Goal: Information Seeking & Learning: Find contact information

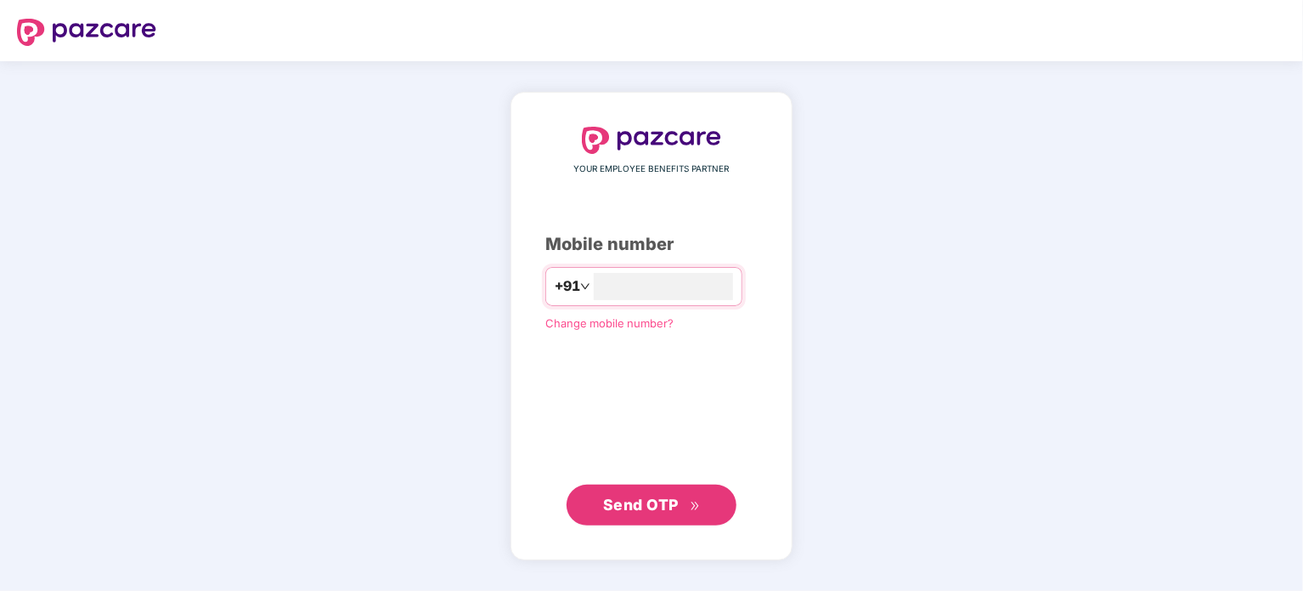
type input "**********"
click at [656, 504] on span "Send OTP" at bounding box center [641, 504] width 76 height 18
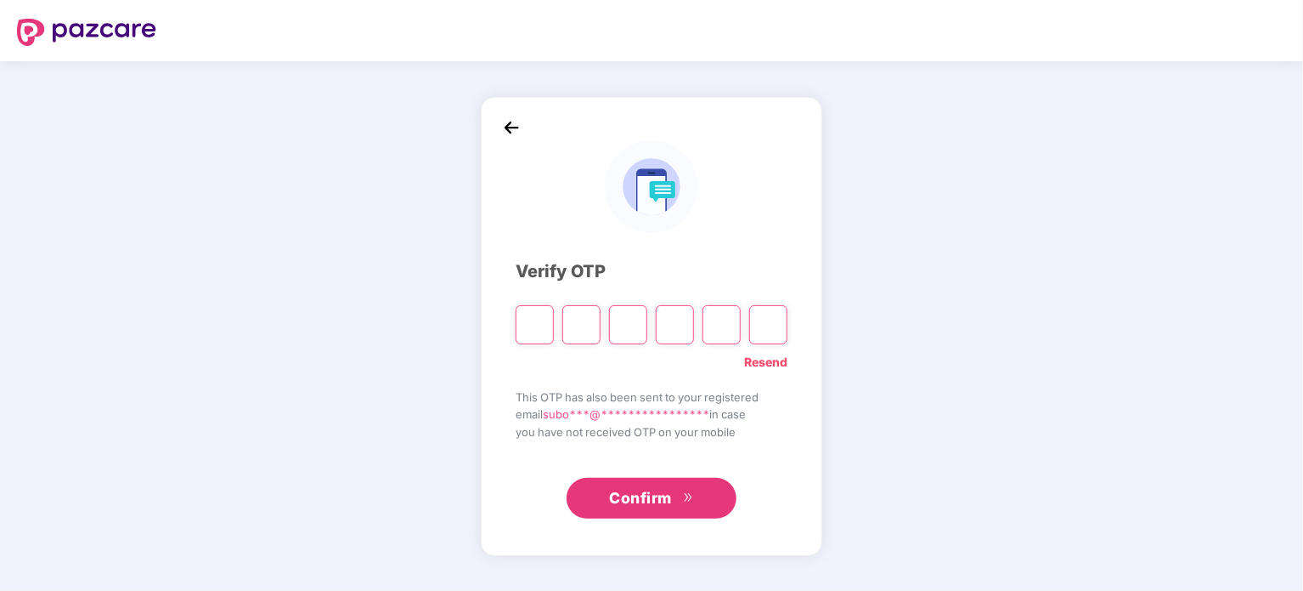
type input "*"
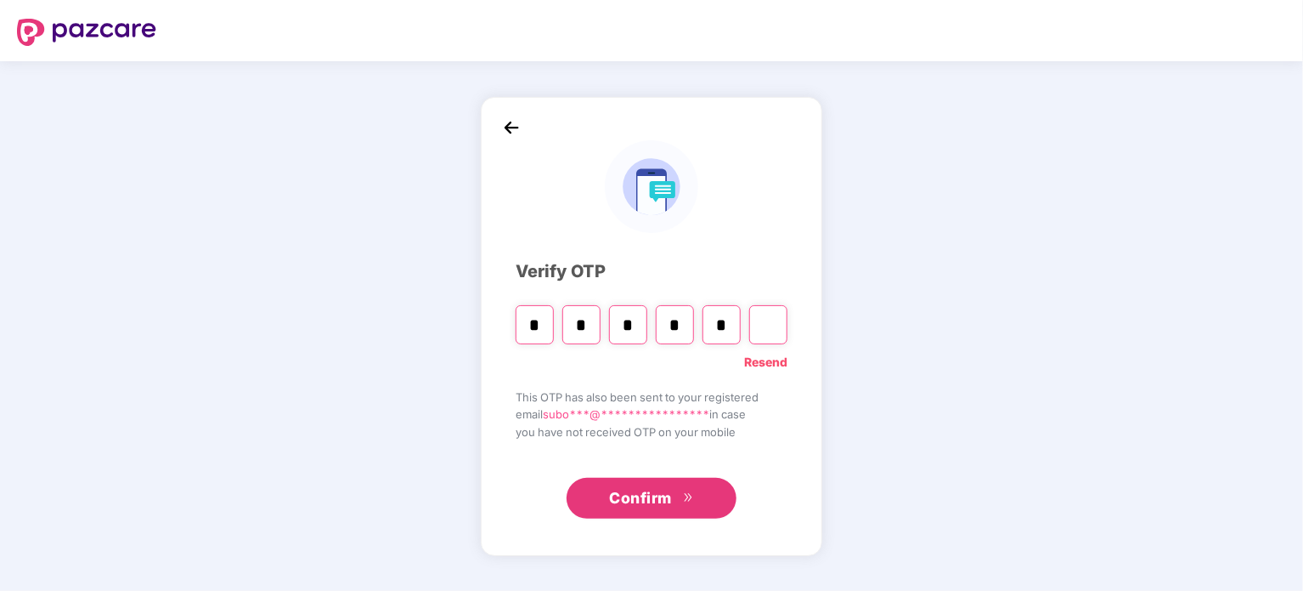
type input "*"
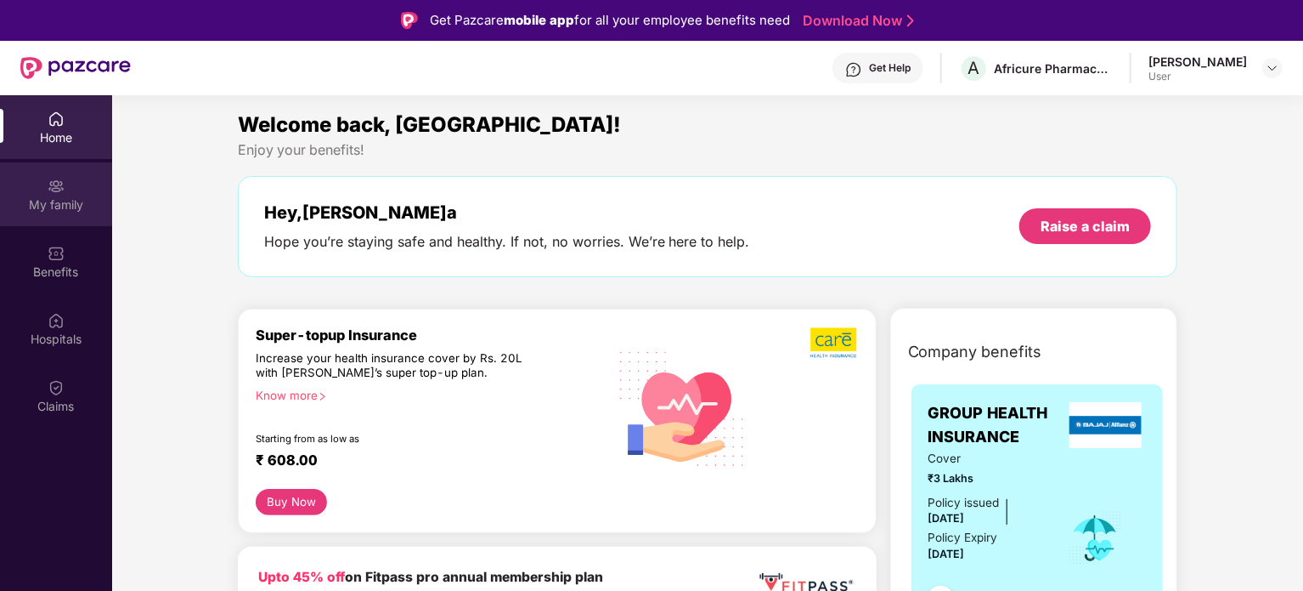
click at [58, 202] on div "My family" at bounding box center [56, 204] width 112 height 17
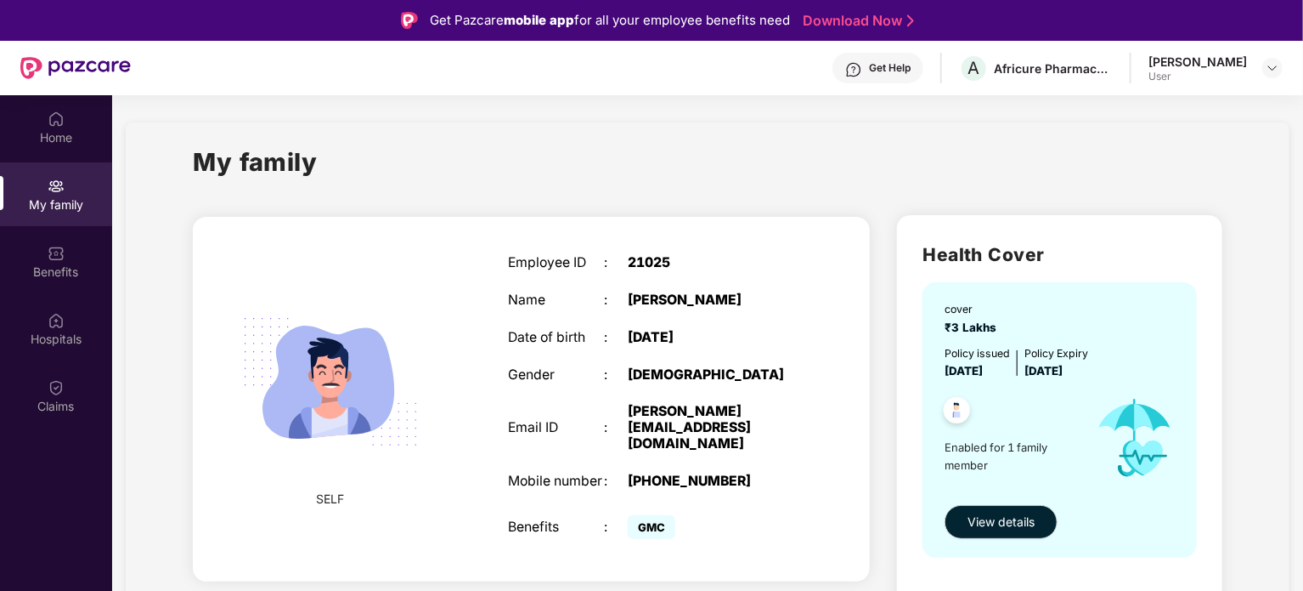
scroll to position [95, 0]
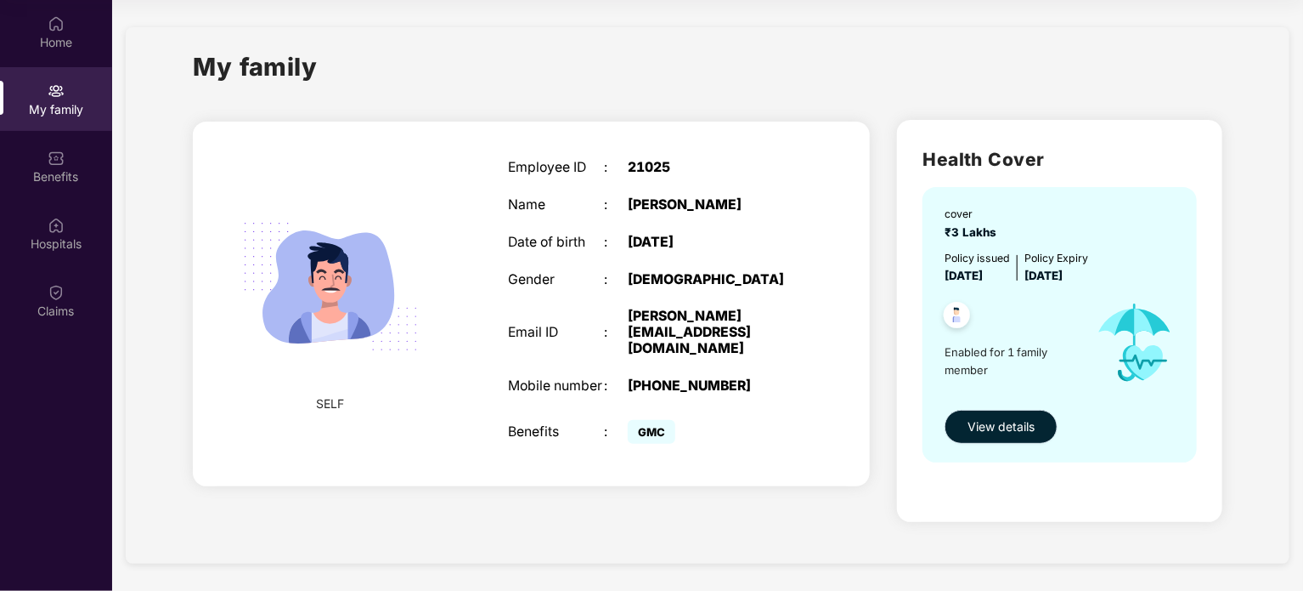
click at [998, 425] on span "View details" at bounding box center [1001, 426] width 67 height 19
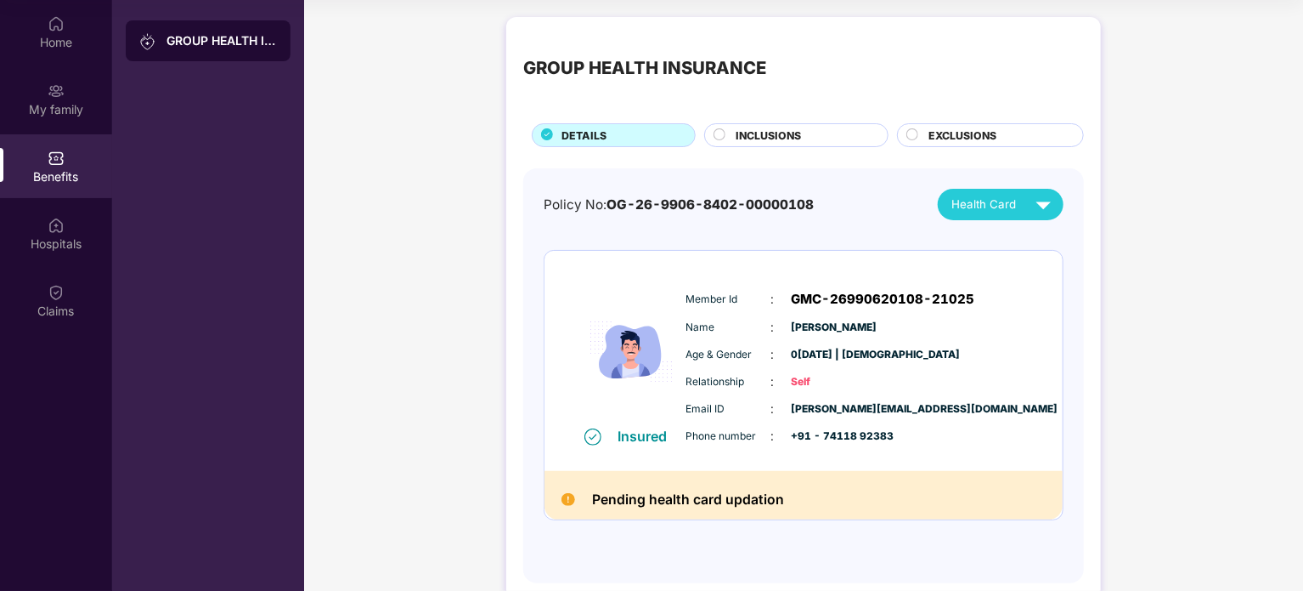
click at [721, 138] on circle at bounding box center [720, 134] width 11 height 11
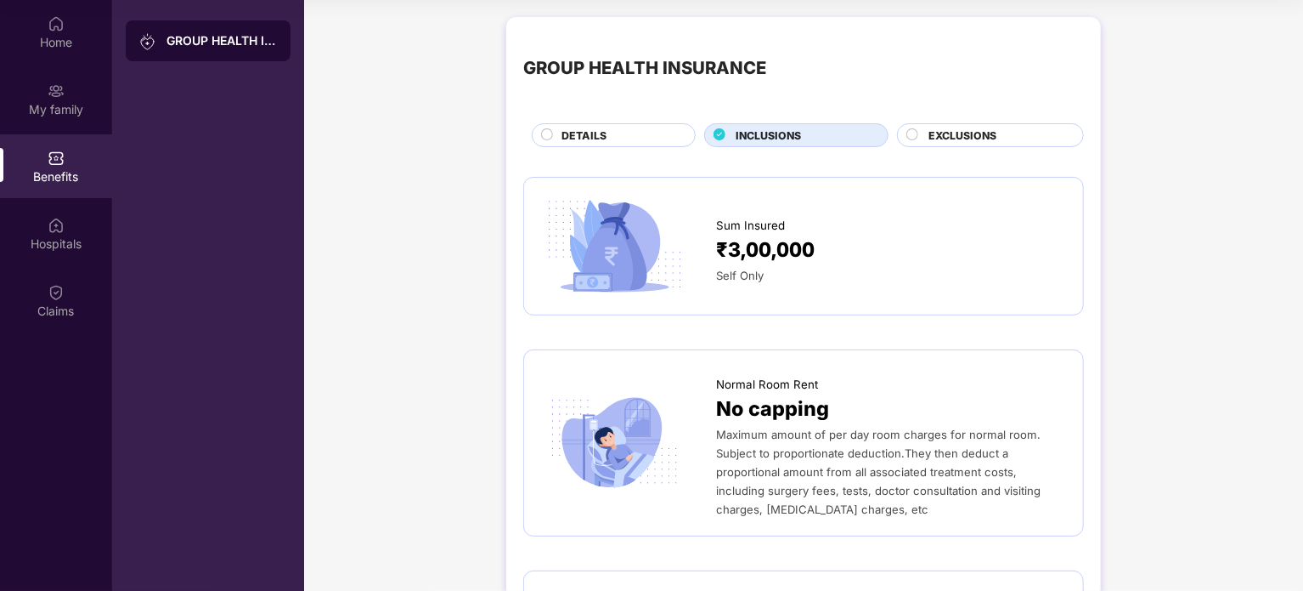
click at [573, 133] on span "DETAILS" at bounding box center [584, 135] width 45 height 16
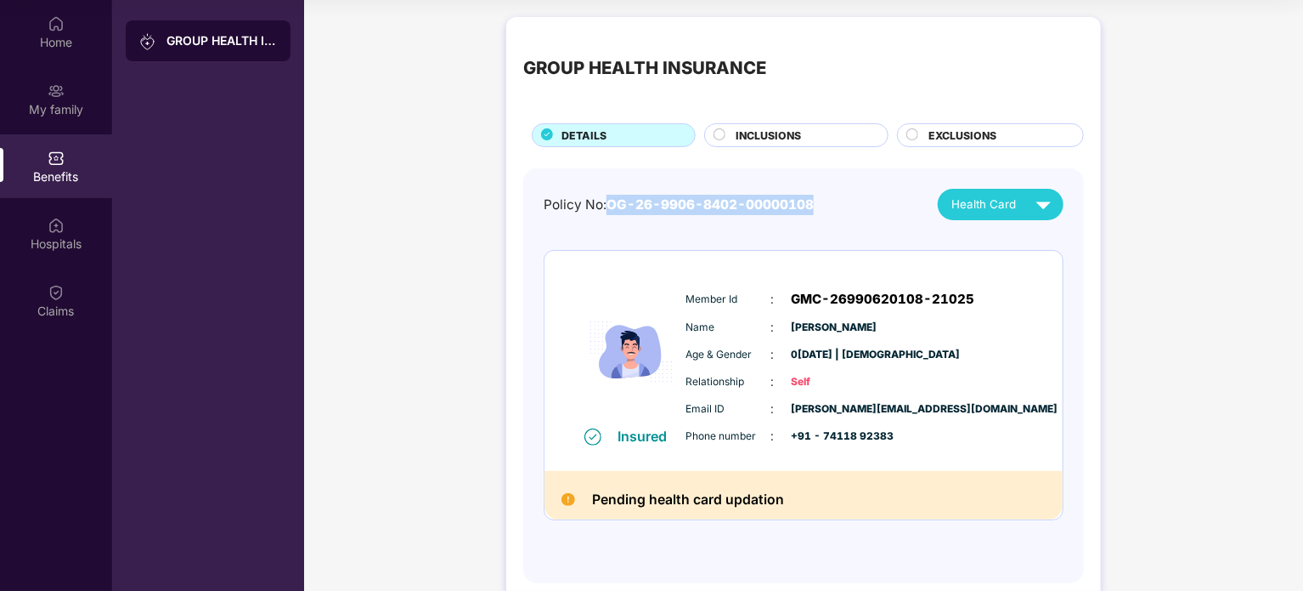
drag, startPoint x: 611, startPoint y: 206, endPoint x: 822, endPoint y: 218, distance: 211.1
click at [822, 218] on div "Policy No: OG-26-9906-8402-00000108 Health Card" at bounding box center [804, 204] width 520 height 31
copy span "OG-26-9906-8402-00000108"
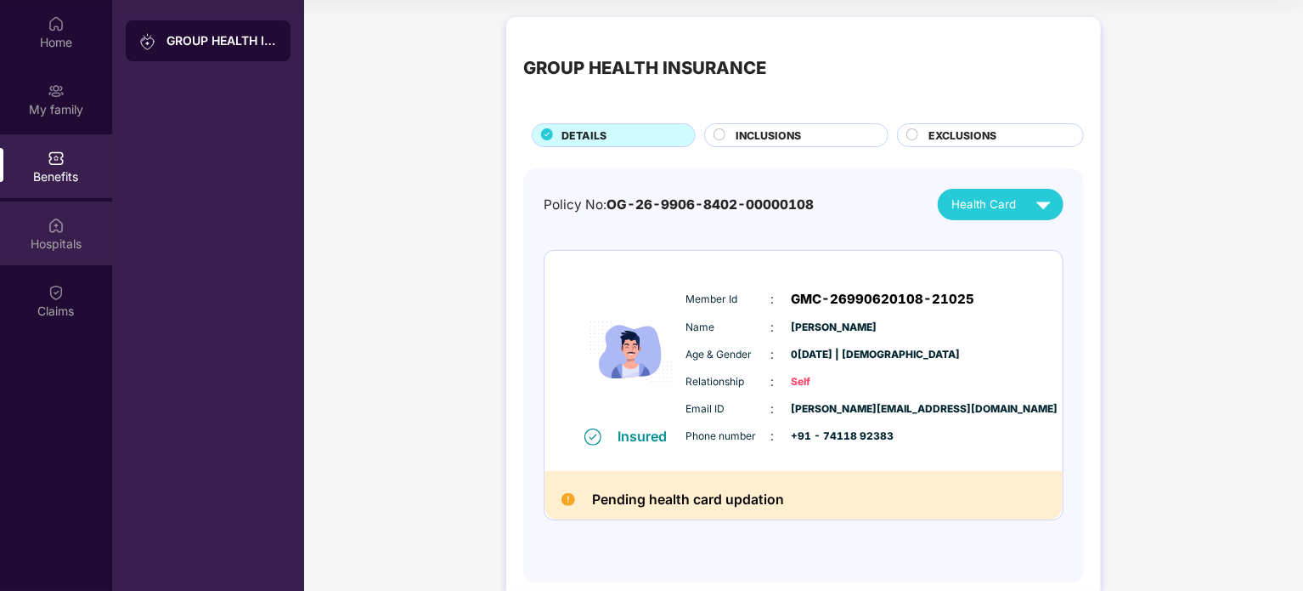
click at [64, 240] on div "Hospitals" at bounding box center [56, 243] width 112 height 17
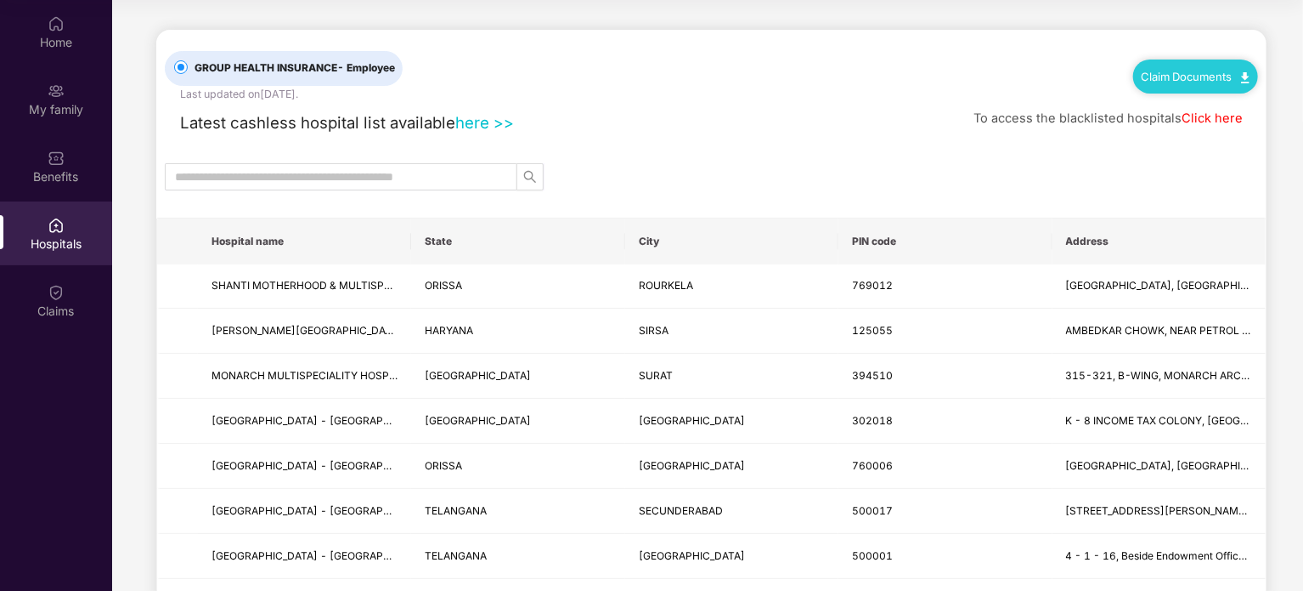
click at [1220, 77] on link "Claim Documents" at bounding box center [1196, 77] width 108 height 14
click at [1247, 103] on link "Claim Form" at bounding box center [1202, 106] width 110 height 37
click at [390, 174] on input "text" at bounding box center [334, 176] width 319 height 19
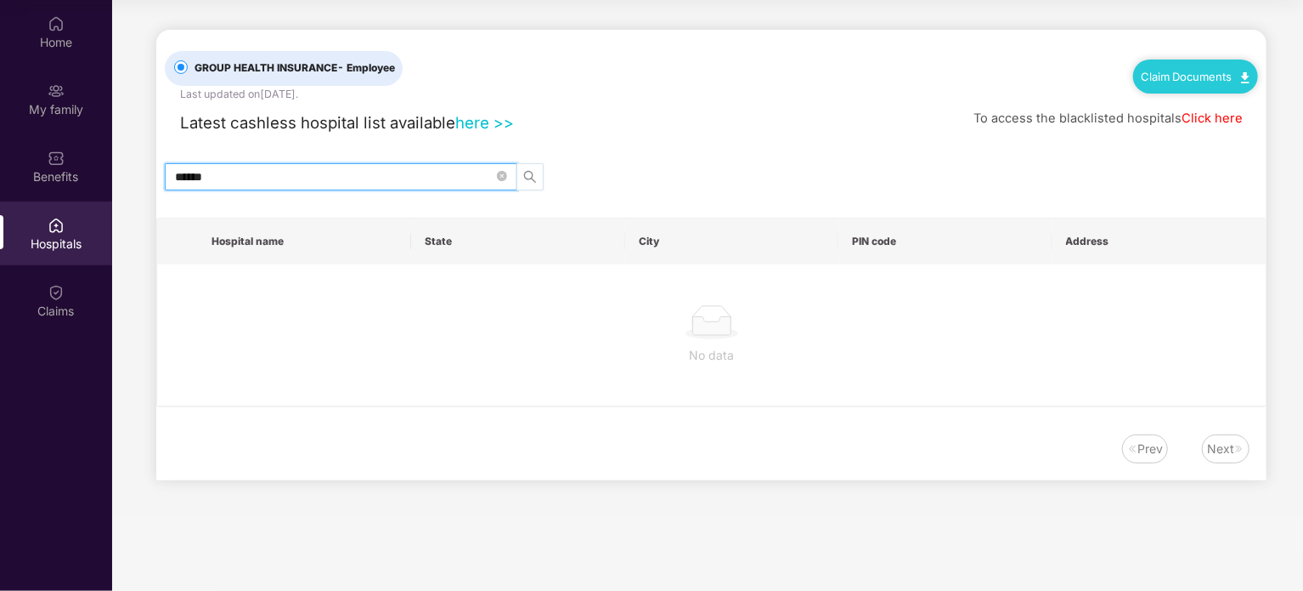
click at [533, 176] on icon "search" at bounding box center [530, 177] width 14 height 14
click at [388, 173] on input "******" at bounding box center [334, 176] width 319 height 19
click at [534, 177] on icon "search" at bounding box center [530, 177] width 14 height 14
type input "*"
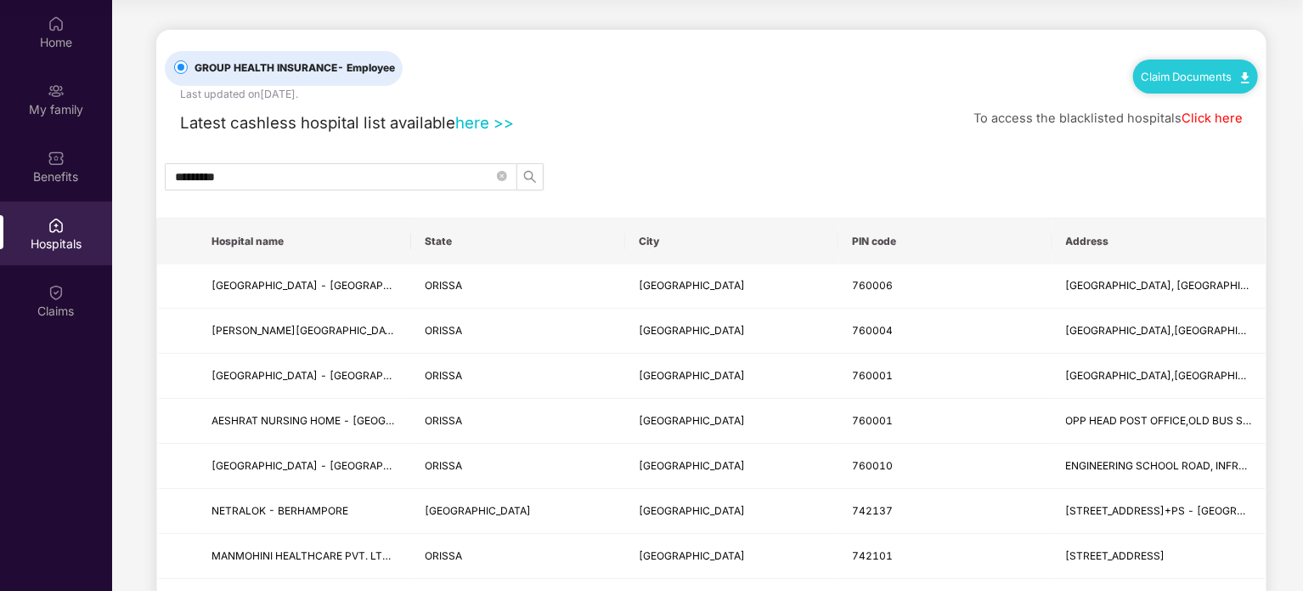
click at [1223, 117] on link "Click here" at bounding box center [1212, 117] width 61 height 15
click at [476, 122] on link "here >>" at bounding box center [484, 122] width 59 height 19
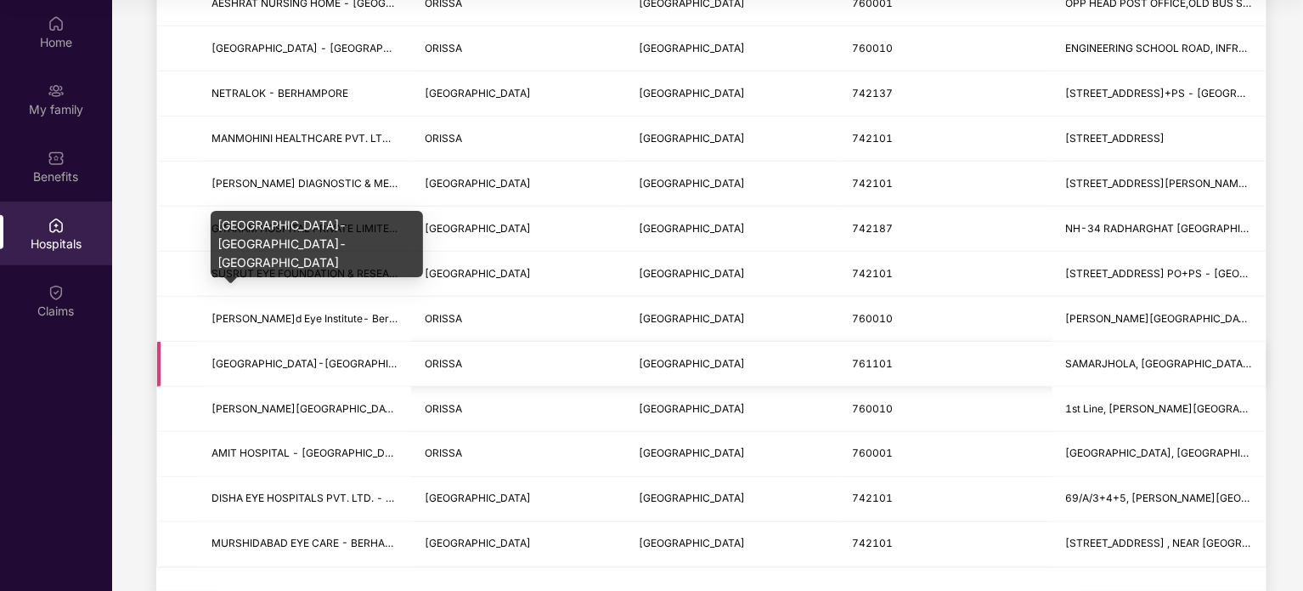
scroll to position [415, 0]
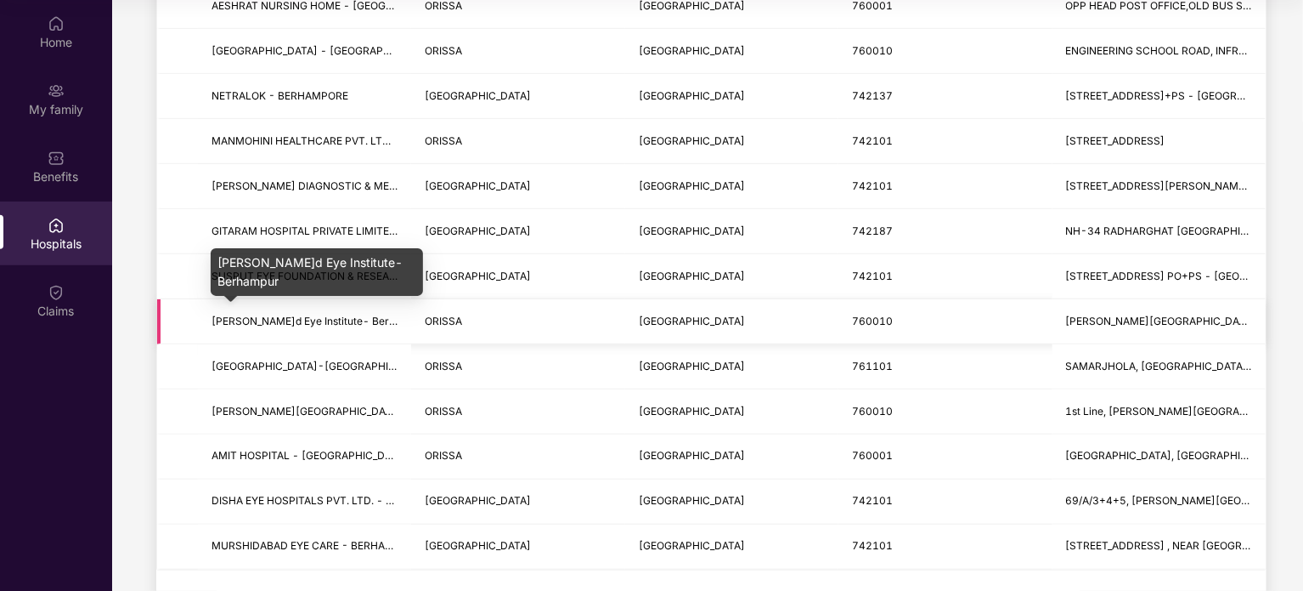
click at [231, 314] on span "[PERSON_NAME]d Eye Institute- Berhampur" at bounding box center [319, 320] width 215 height 13
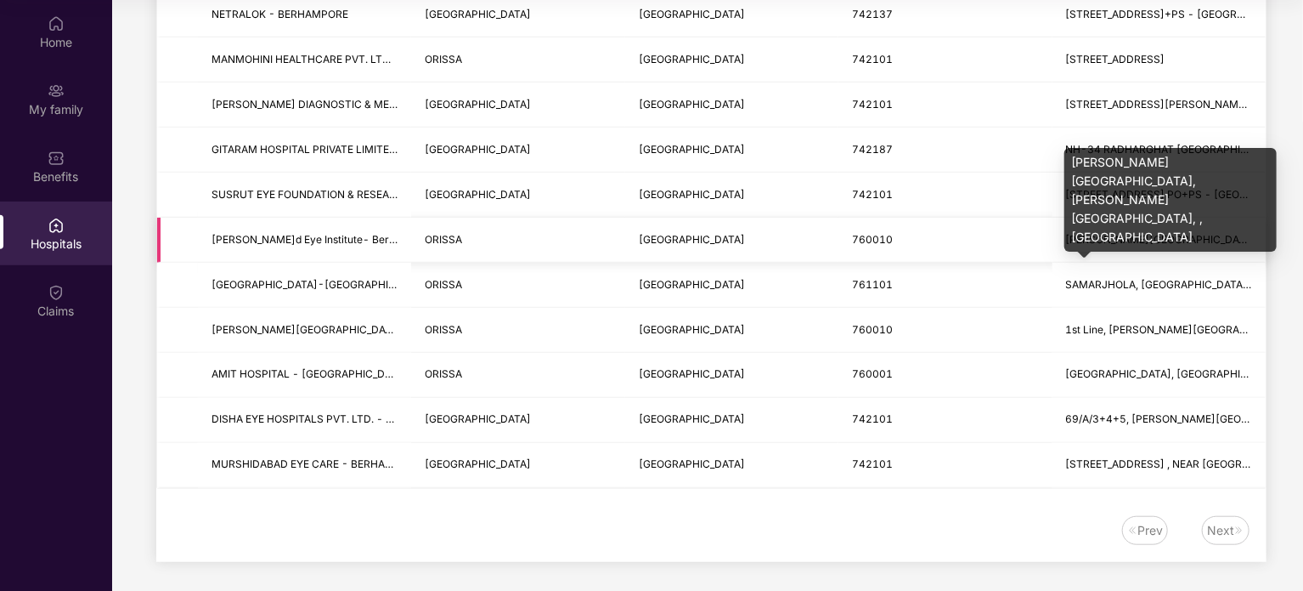
scroll to position [0, 0]
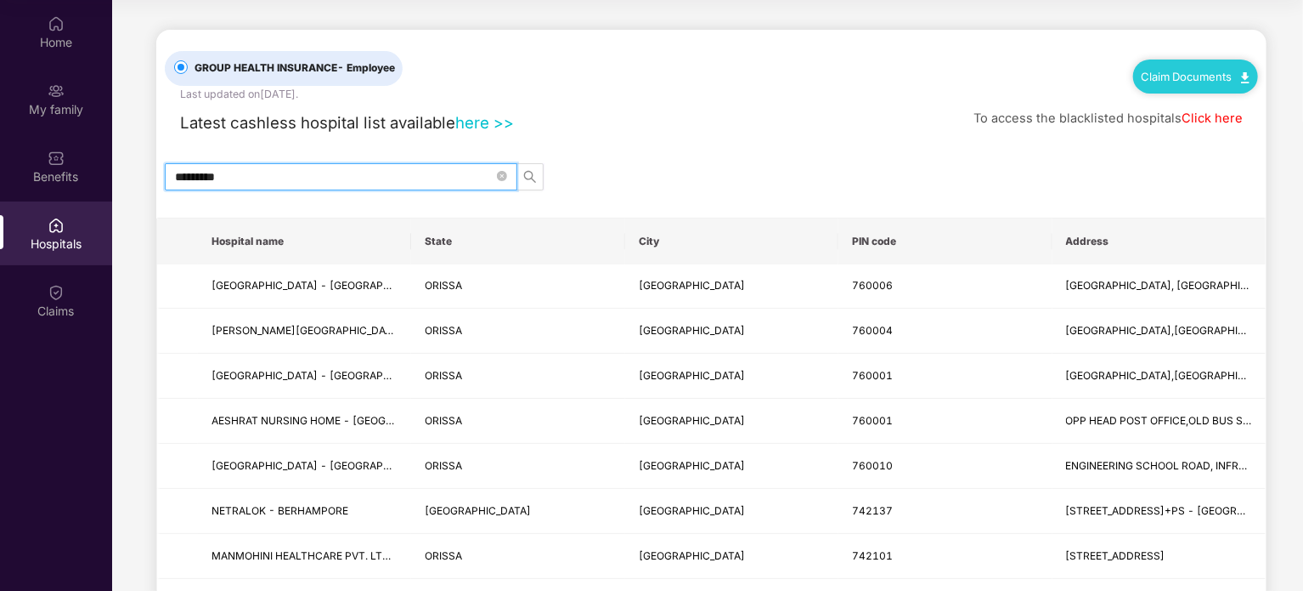
click at [280, 172] on input "*********" at bounding box center [334, 176] width 319 height 19
type input "*"
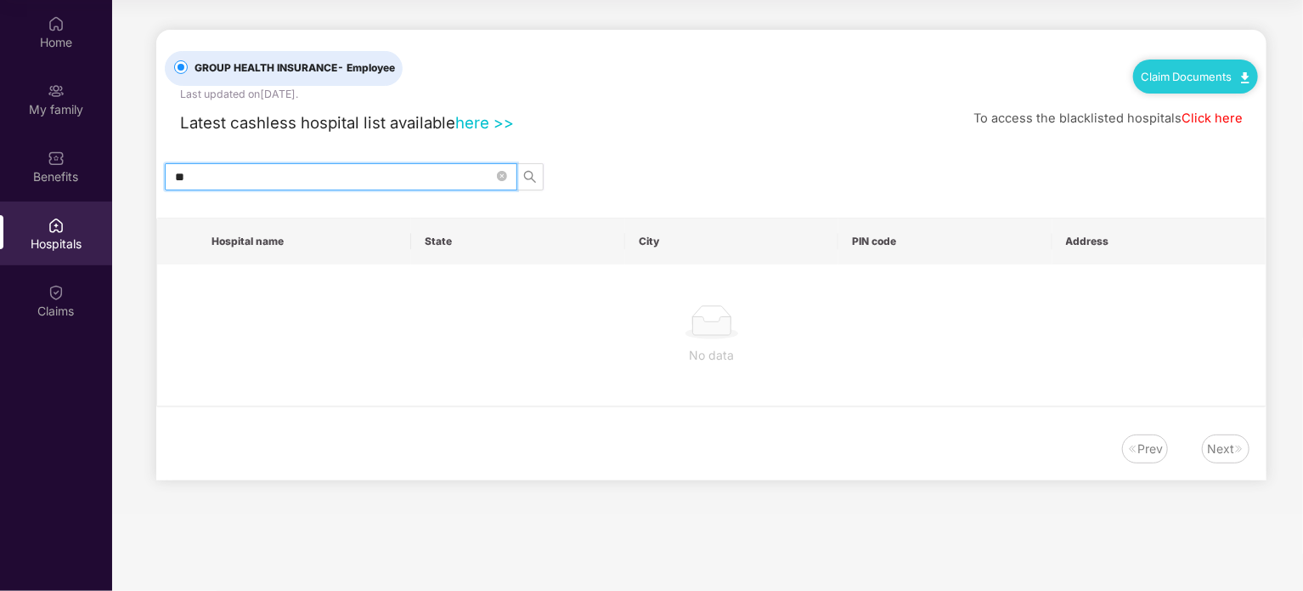
type input "*"
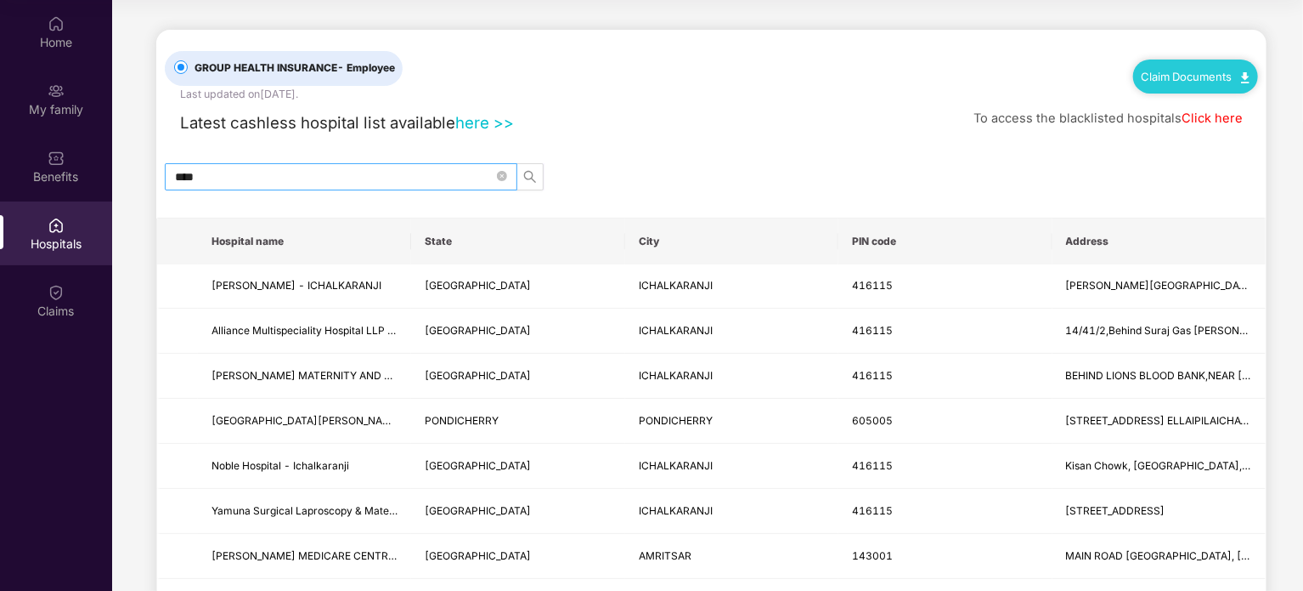
click at [239, 163] on span "****" at bounding box center [341, 176] width 353 height 27
drag, startPoint x: 239, startPoint y: 169, endPoint x: 93, endPoint y: 162, distance: 145.5
click at [93, 162] on div "Home My family Benefits Hospitals Claims GROUP HEALTH INSURANCE - Employee Last…" at bounding box center [651, 295] width 1303 height 591
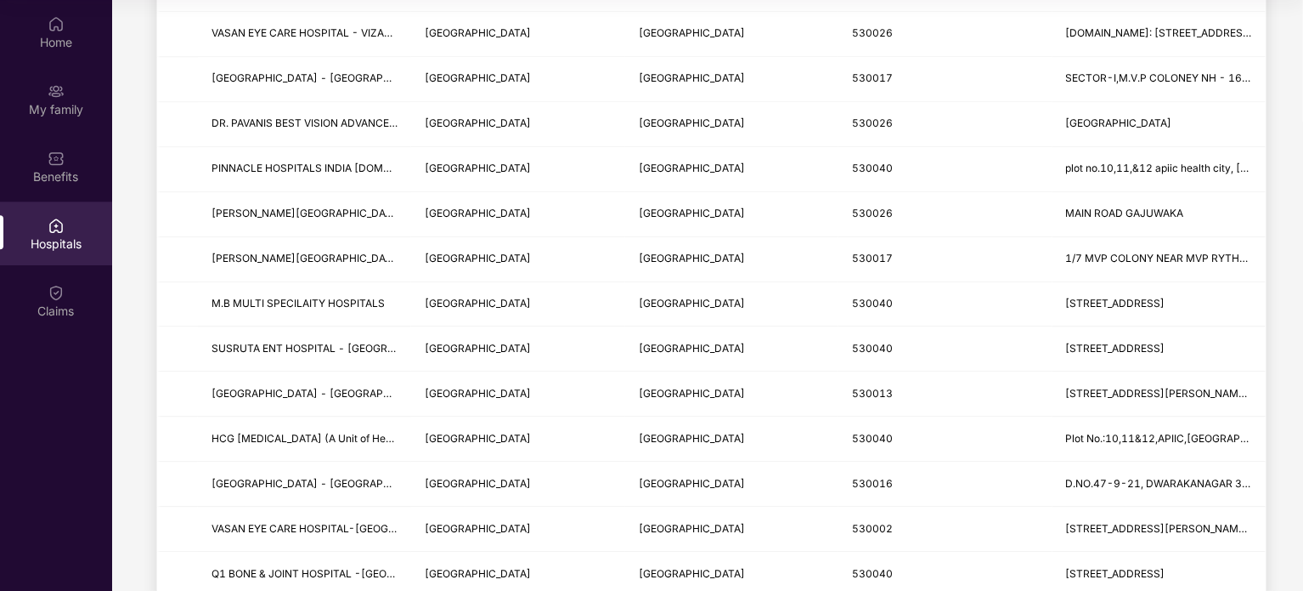
scroll to position [2021, 0]
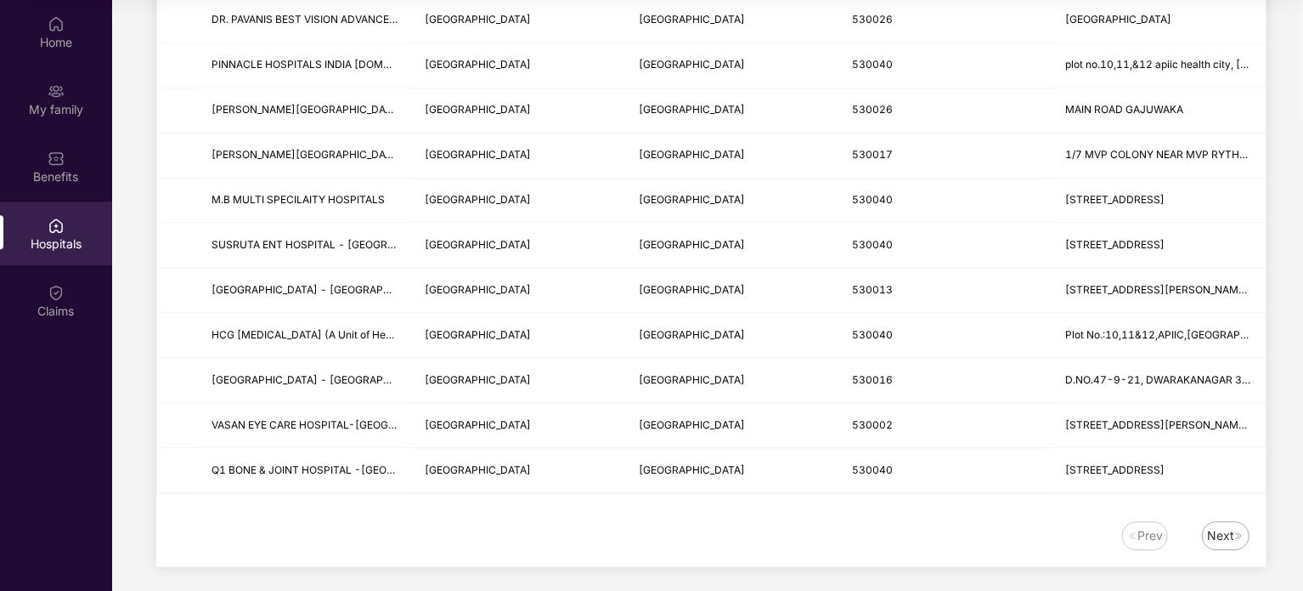
click at [1229, 526] on div "Next" at bounding box center [1220, 535] width 27 height 19
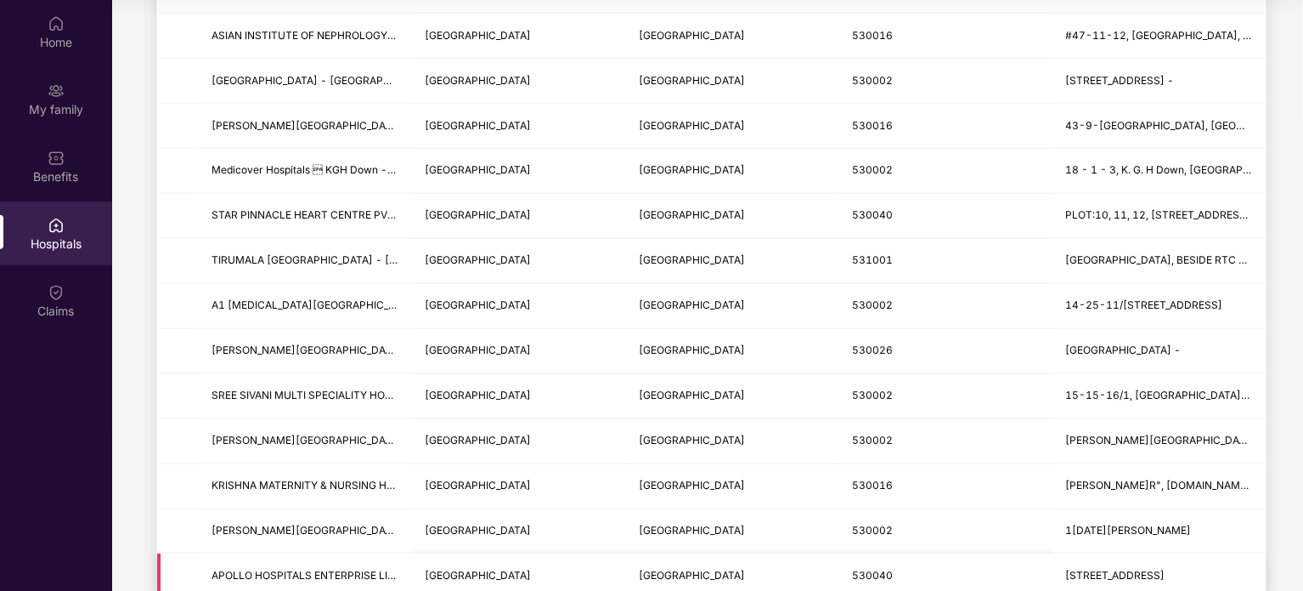
scroll to position [855, 0]
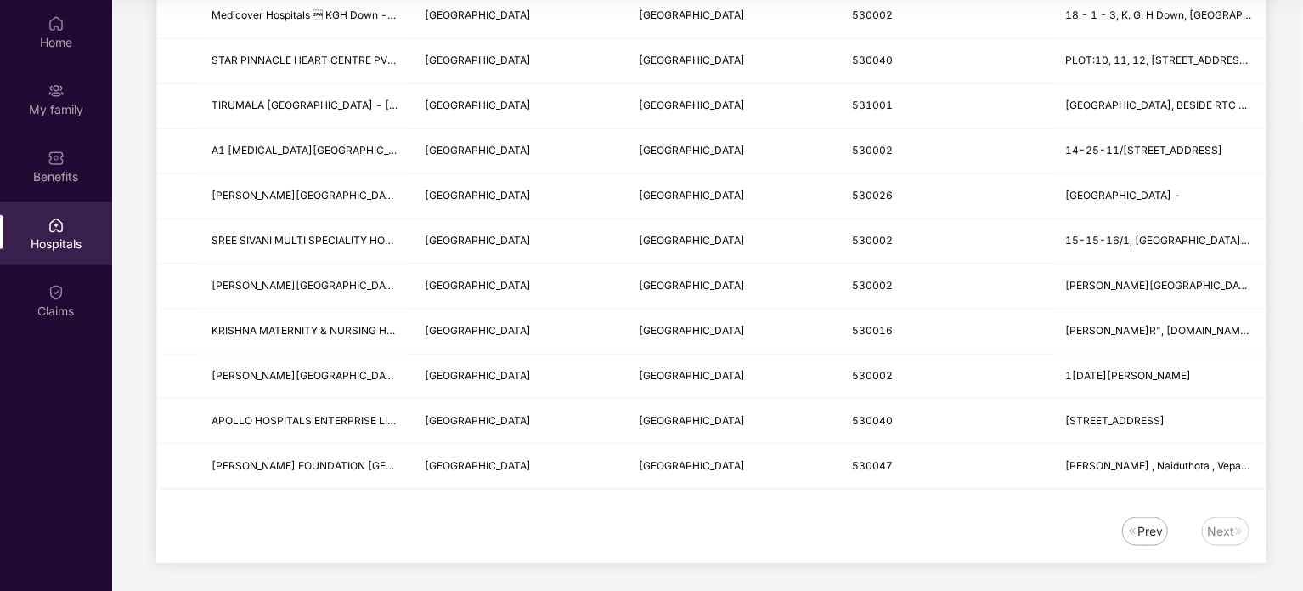
click at [1151, 530] on div "Prev" at bounding box center [1150, 531] width 25 height 19
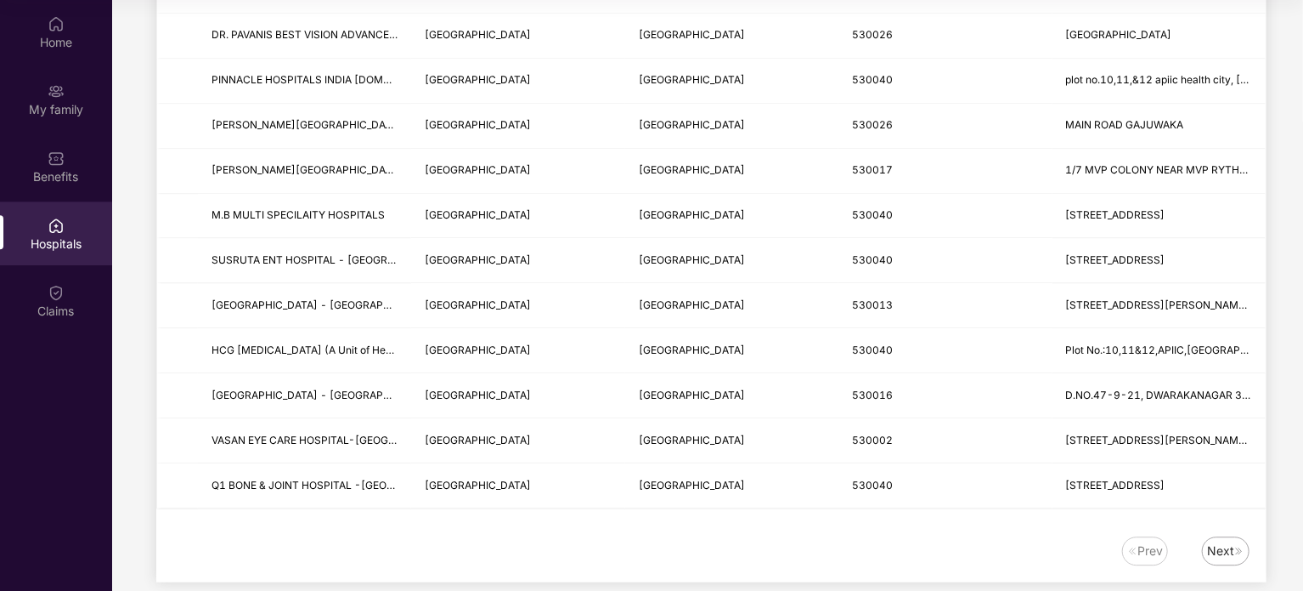
scroll to position [2021, 0]
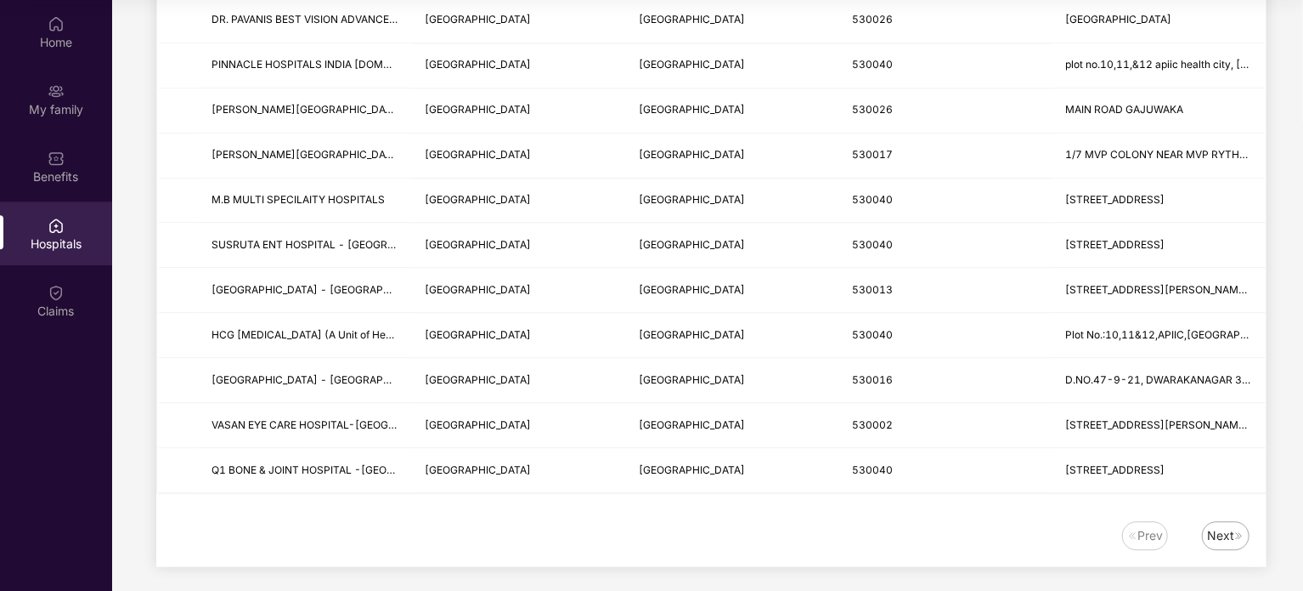
click at [1223, 526] on div "Next" at bounding box center [1220, 535] width 27 height 19
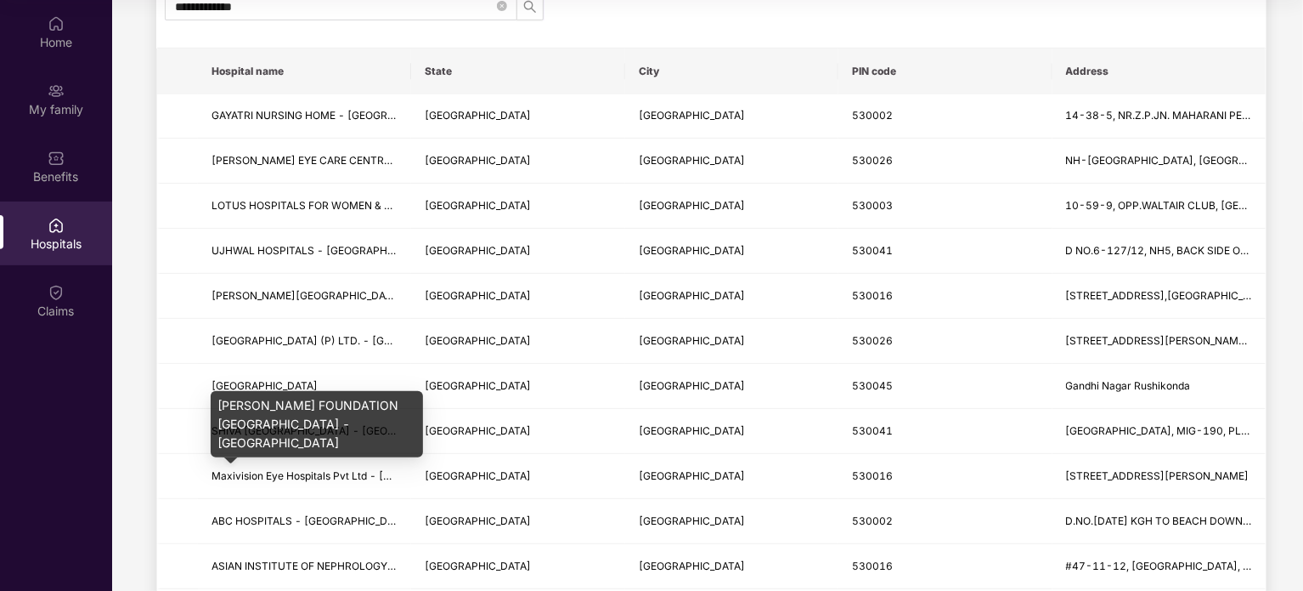
scroll to position [0, 0]
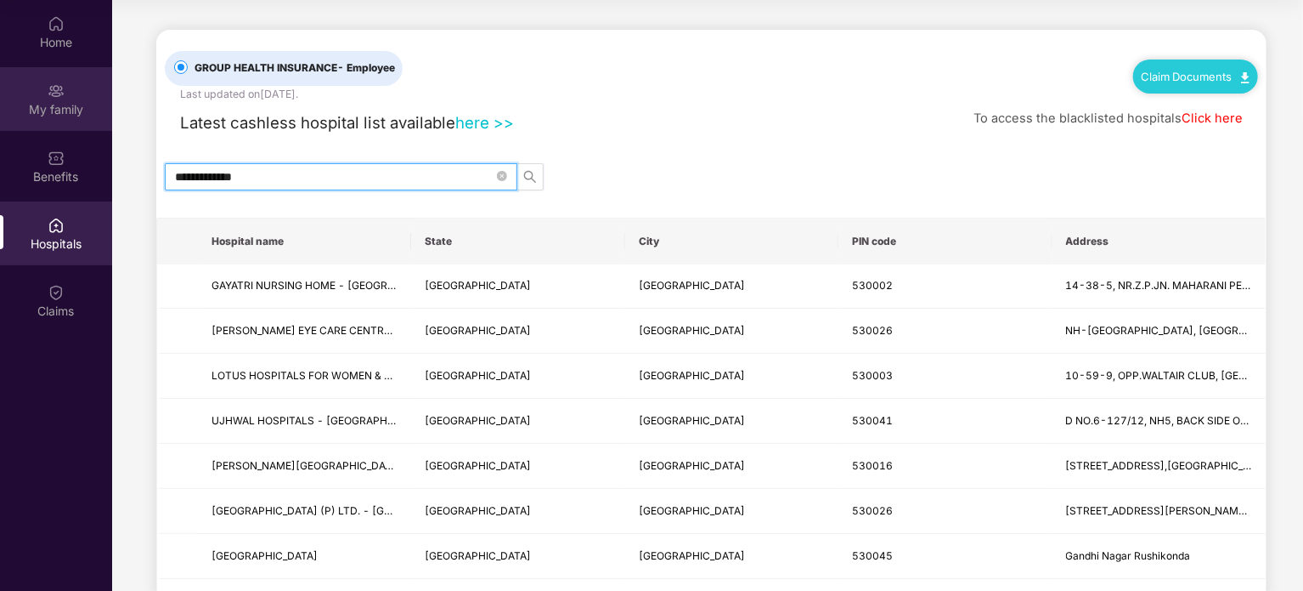
drag, startPoint x: 281, startPoint y: 178, endPoint x: 34, endPoint y: 125, distance: 253.0
click at [55, 125] on div "**********" at bounding box center [651, 295] width 1303 height 591
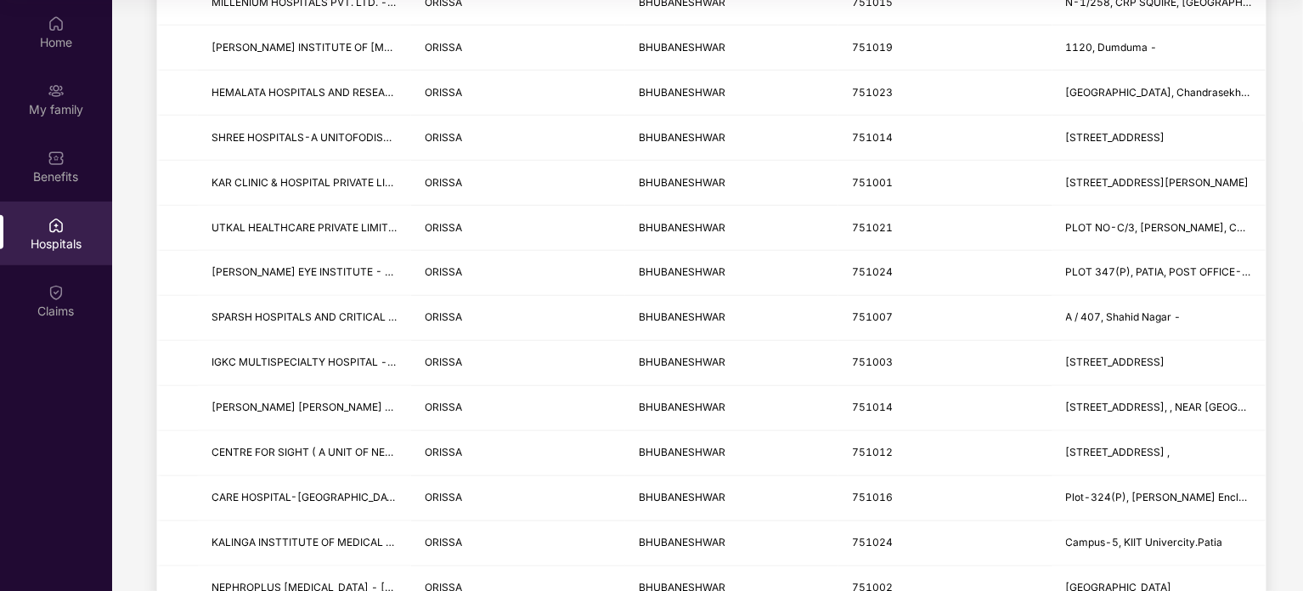
scroll to position [945, 0]
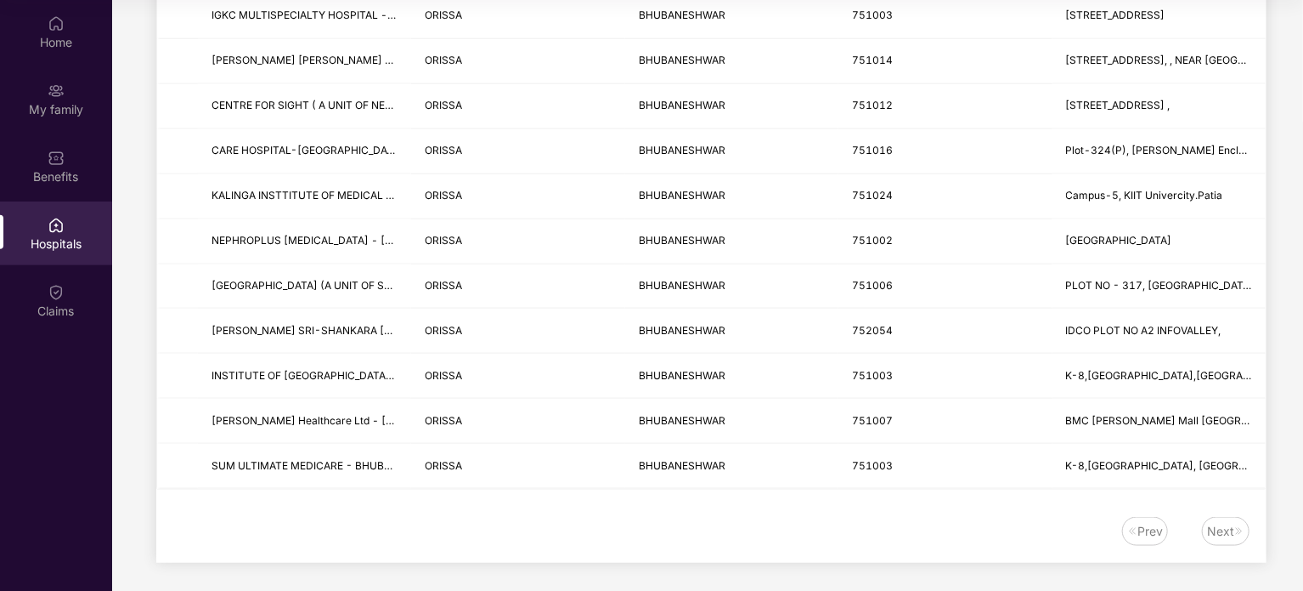
click at [1230, 531] on div "Next" at bounding box center [1220, 531] width 27 height 19
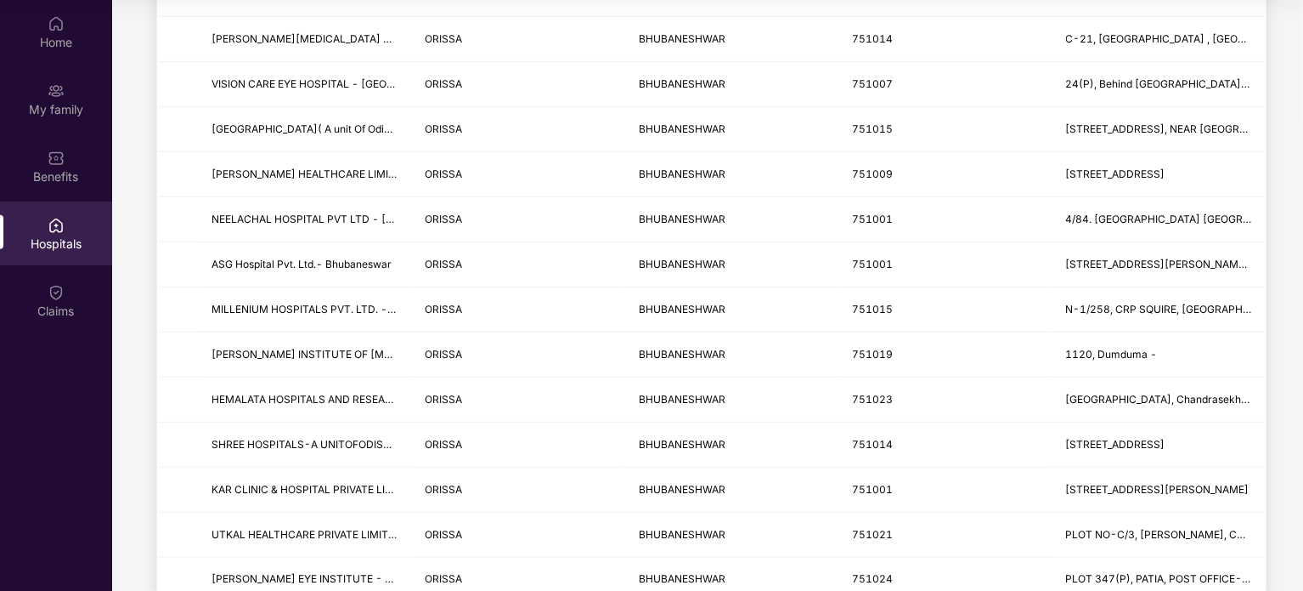
scroll to position [0, 0]
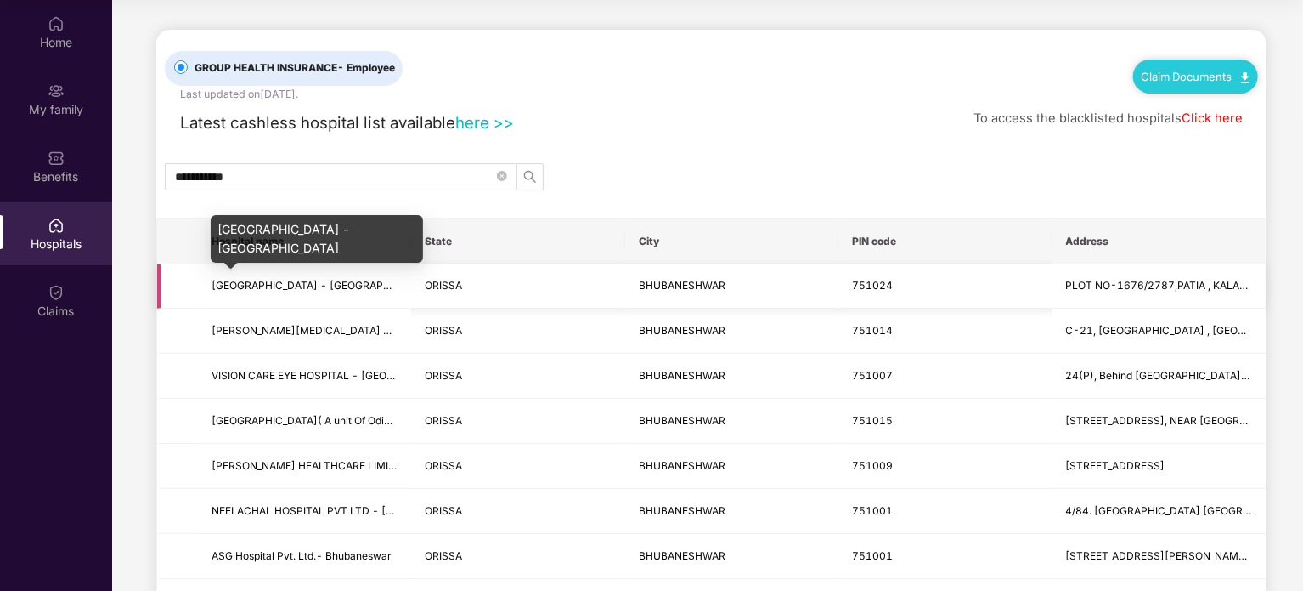
click at [319, 282] on span "[GEOGRAPHIC_DATA] - [GEOGRAPHIC_DATA]" at bounding box center [324, 285] width 224 height 13
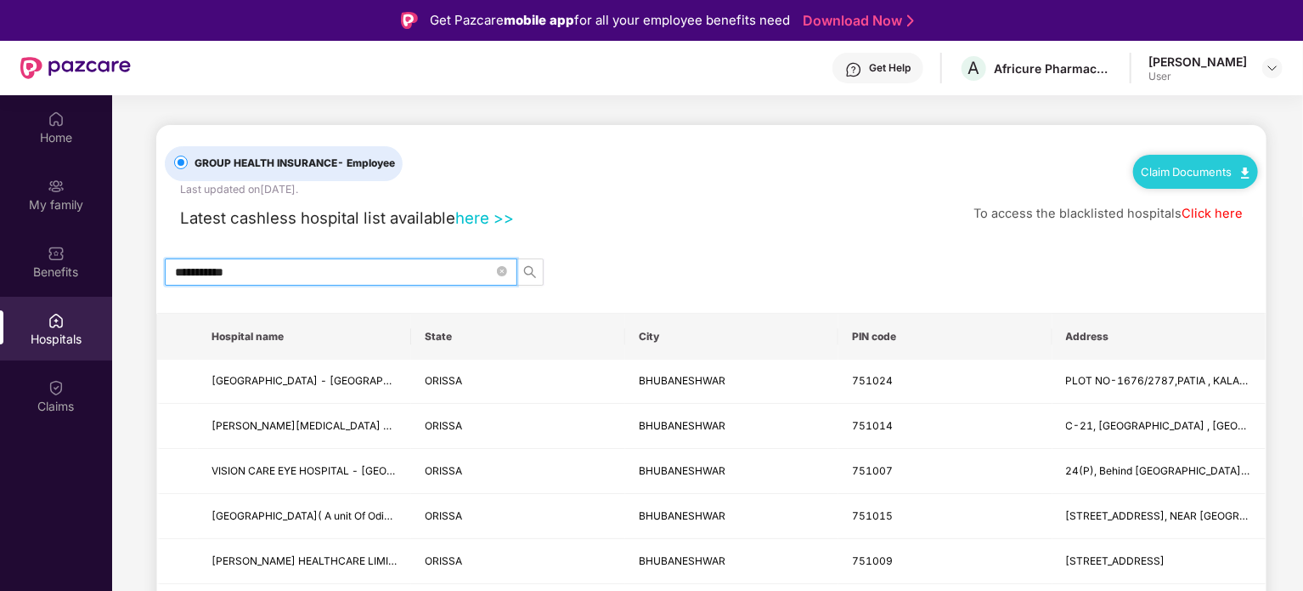
drag, startPoint x: 293, startPoint y: 274, endPoint x: 187, endPoint y: 260, distance: 107.2
click at [263, 266] on input "**********" at bounding box center [334, 272] width 319 height 19
click at [289, 273] on input "**********" at bounding box center [334, 272] width 319 height 19
type input "*"
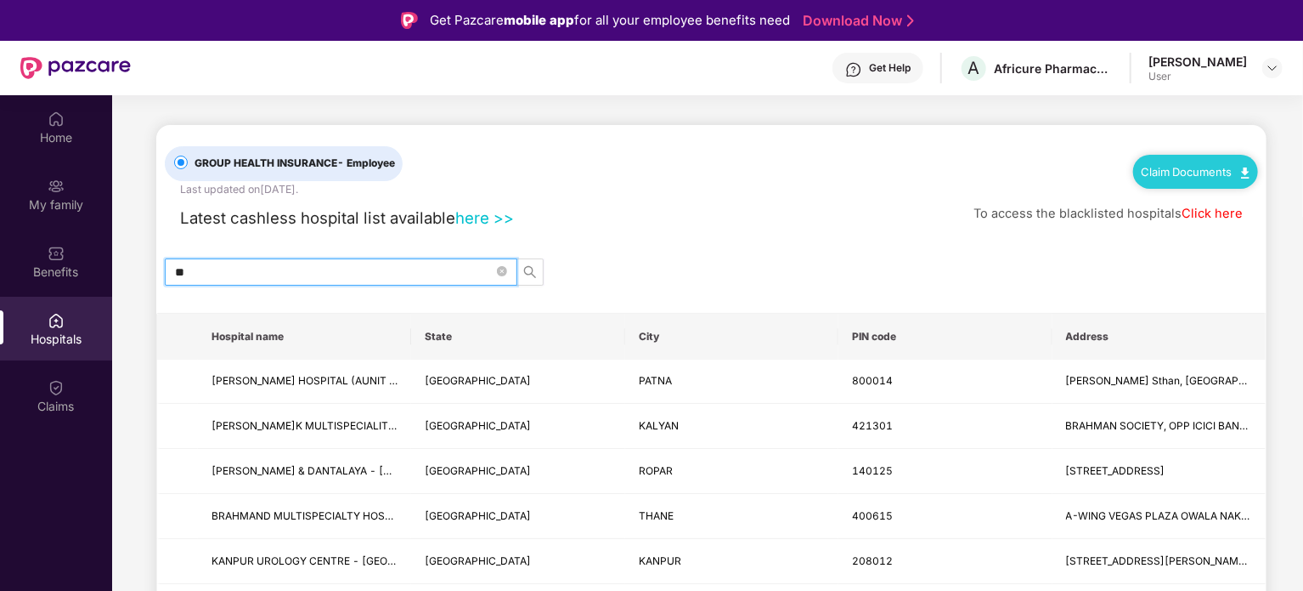
type input "*"
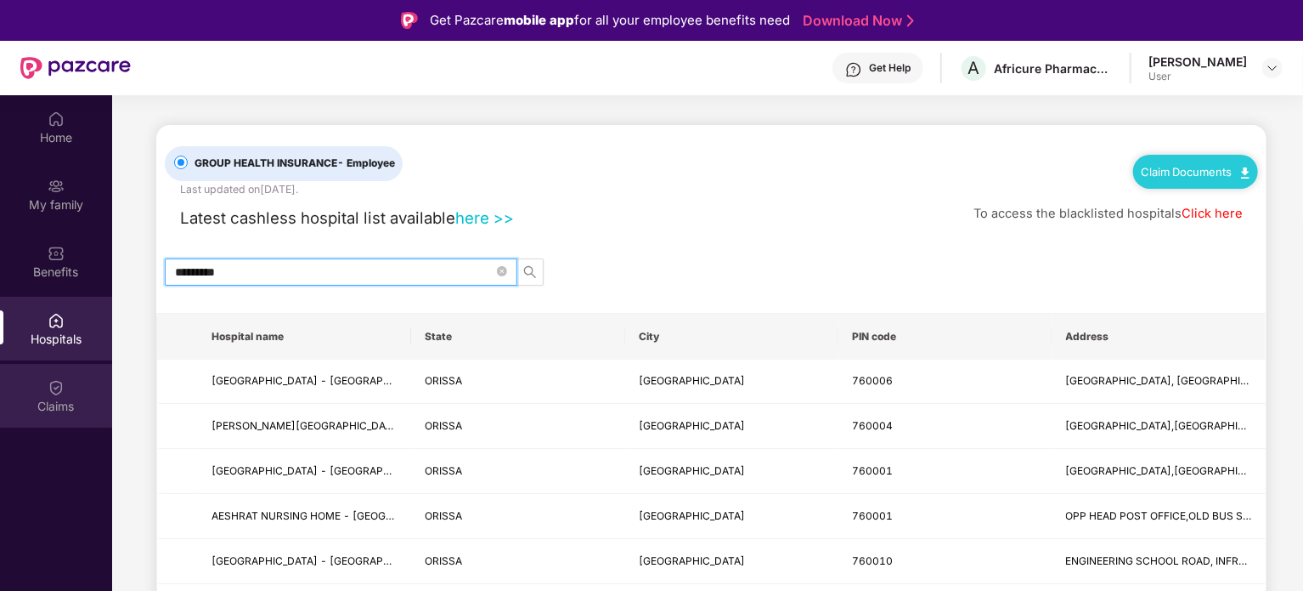
type input "*********"
click at [64, 384] on img at bounding box center [56, 387] width 17 height 17
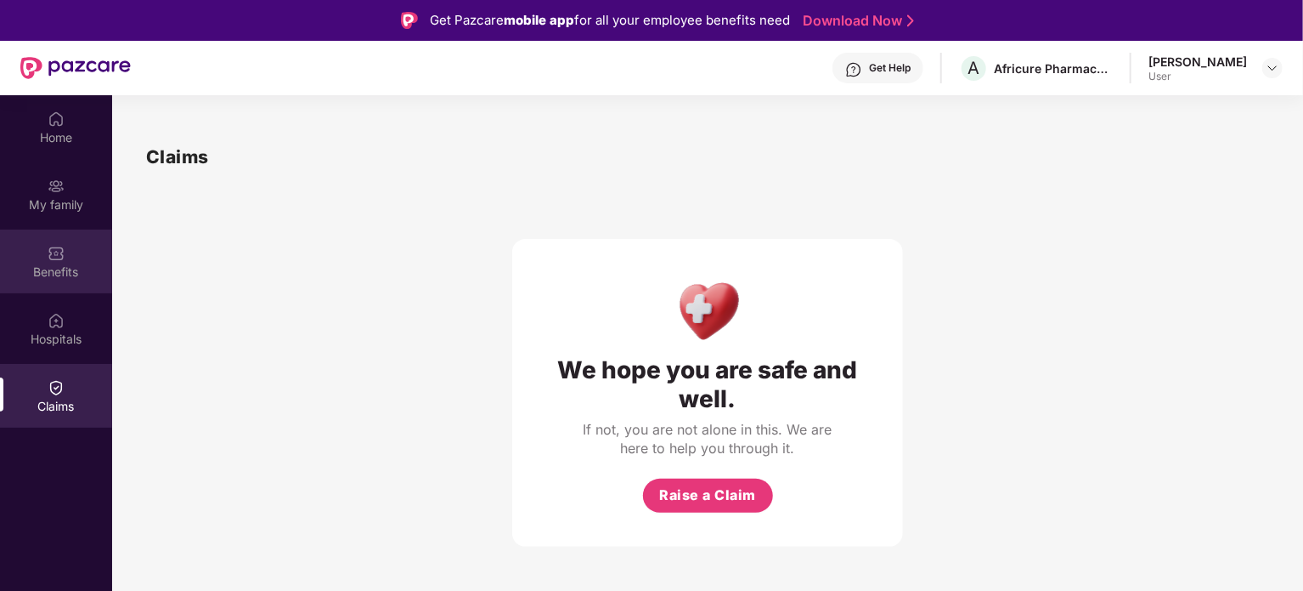
click at [66, 251] on div "Benefits" at bounding box center [56, 261] width 112 height 64
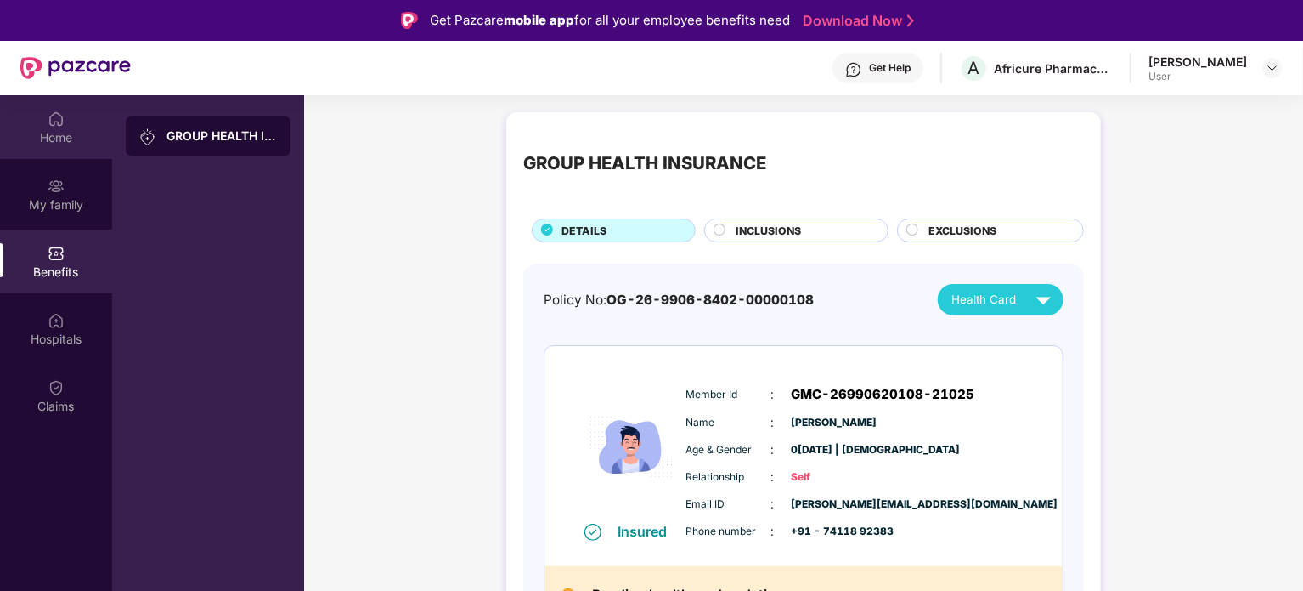
click at [66, 129] on div "Home" at bounding box center [56, 137] width 112 height 17
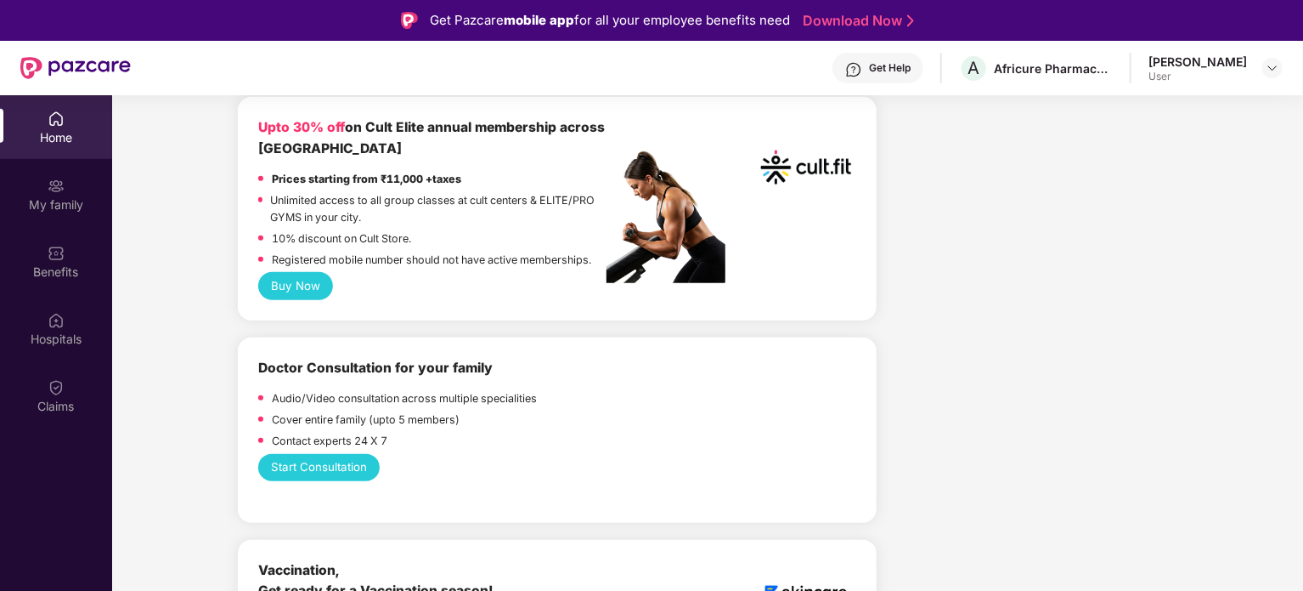
scroll to position [707, 0]
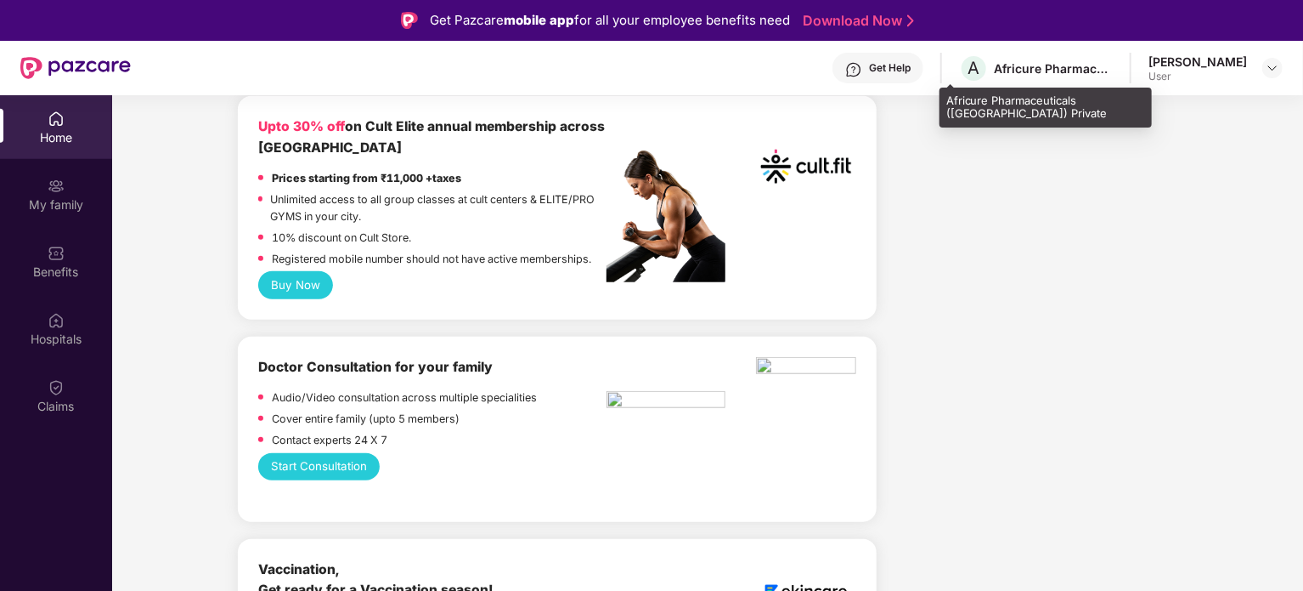
click at [995, 114] on div "Africure Pharmaceuticals ([GEOGRAPHIC_DATA]) Private" at bounding box center [1046, 108] width 212 height 40
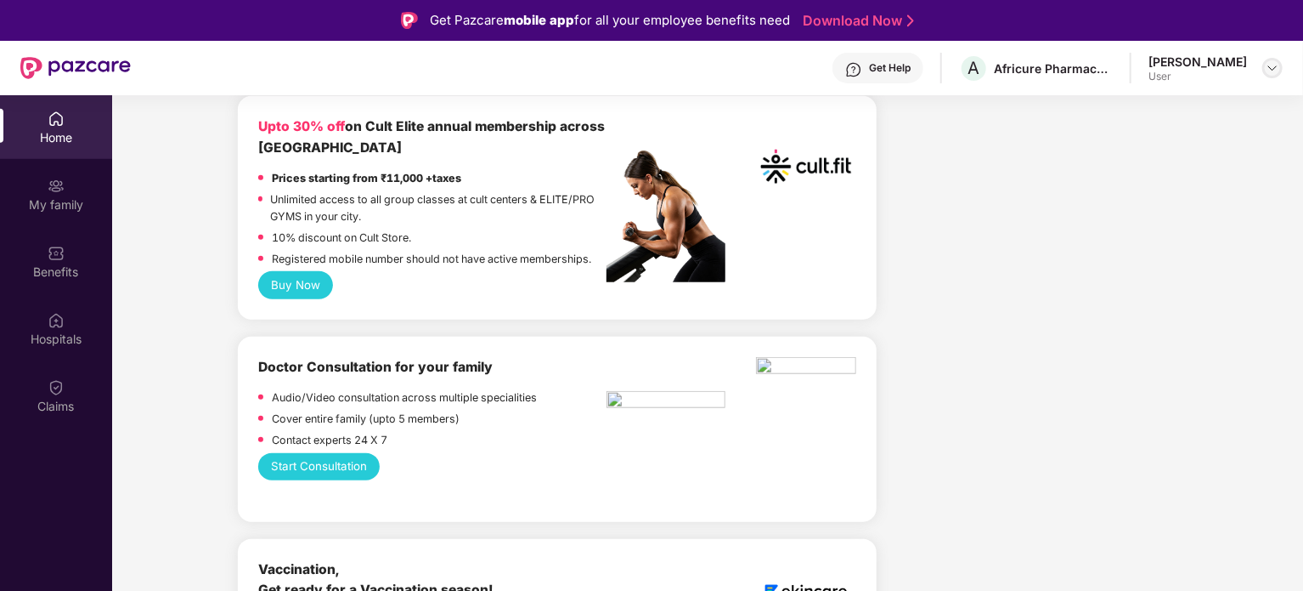
click at [1269, 65] on img at bounding box center [1273, 68] width 14 height 14
click at [1120, 111] on div "Logout" at bounding box center [1192, 108] width 221 height 33
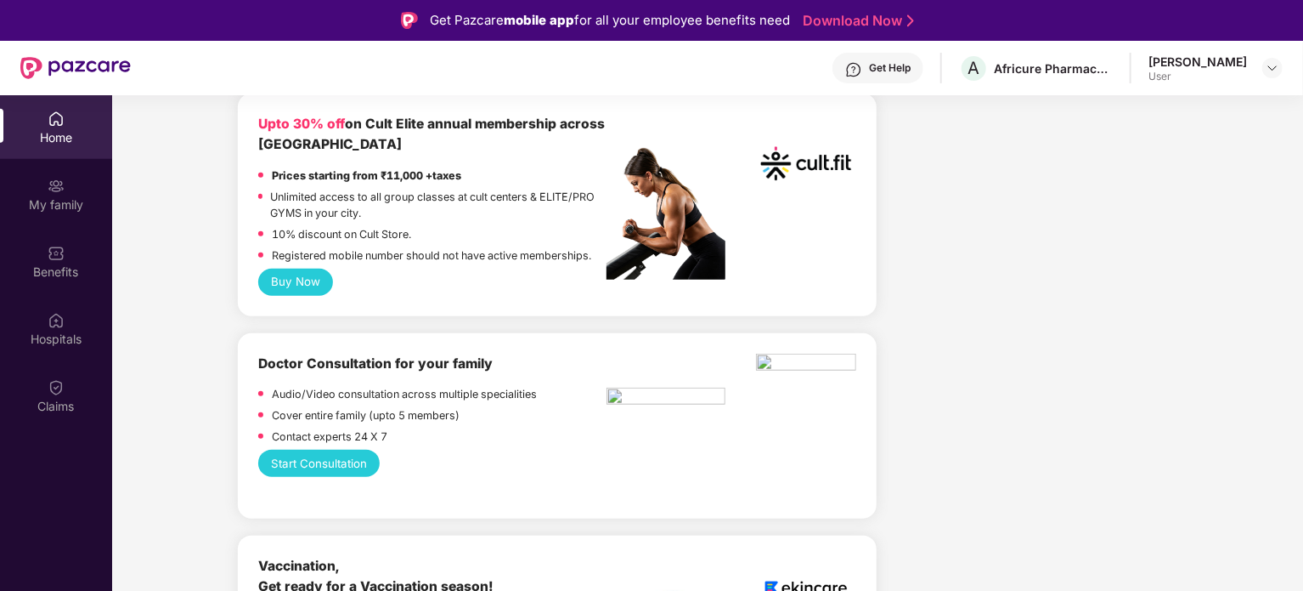
scroll to position [704, 0]
